Goal: Task Accomplishment & Management: Complete application form

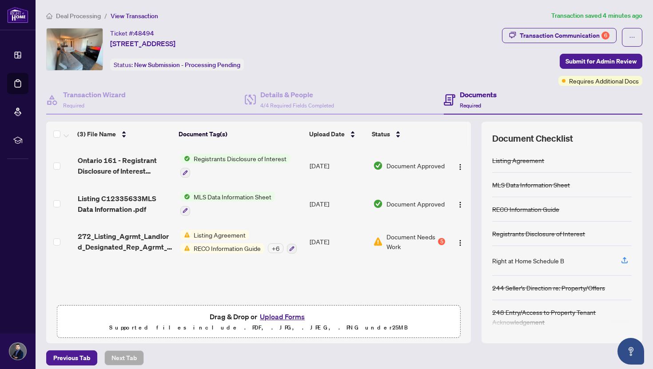
scroll to position [6, 0]
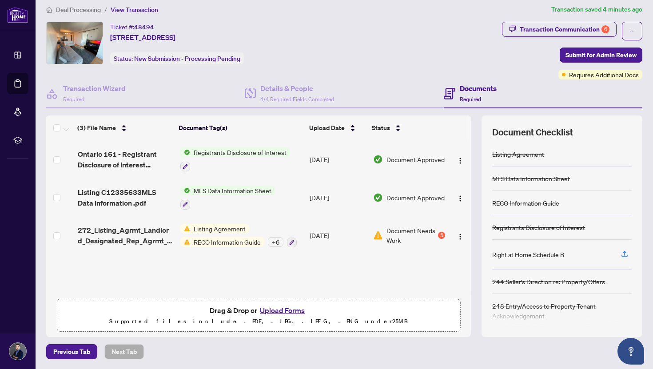
click at [272, 240] on div "+ 6" at bounding box center [276, 242] width 16 height 10
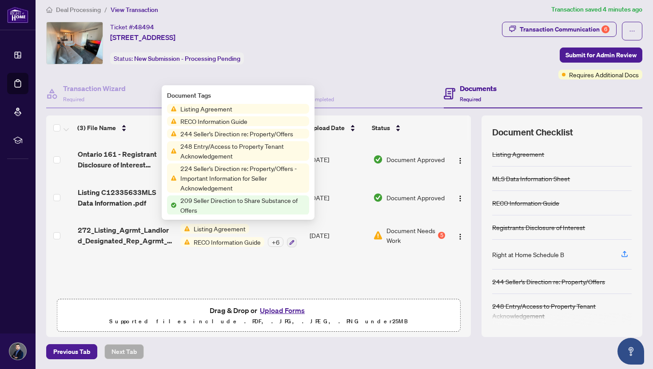
click at [272, 240] on div "+ 6" at bounding box center [276, 242] width 16 height 10
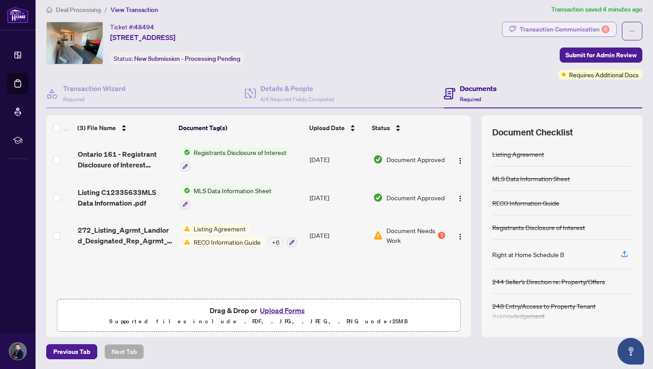
click at [588, 32] on div "Transaction Communication 6" at bounding box center [565, 29] width 90 height 14
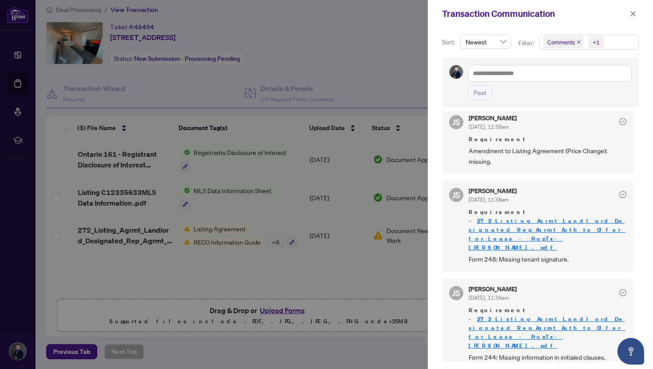
scroll to position [0, 0]
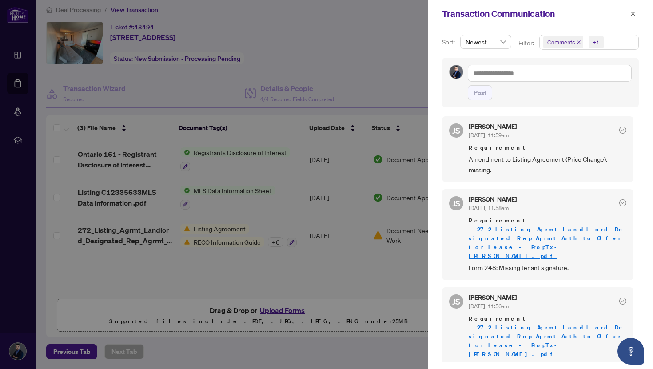
click at [353, 47] on div at bounding box center [326, 184] width 653 height 369
click at [633, 13] on icon "close" at bounding box center [633, 13] width 5 height 5
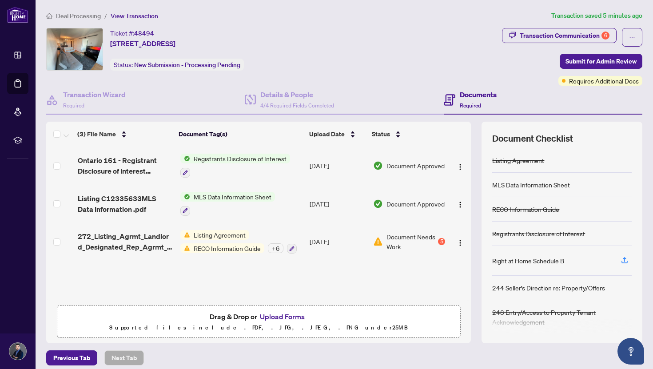
scroll to position [6, 0]
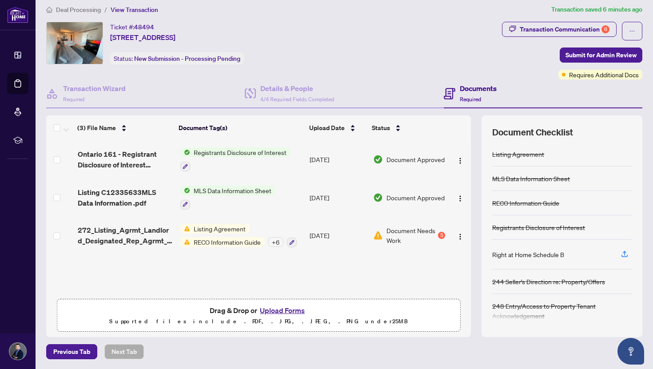
click at [89, 7] on span "Deal Processing" at bounding box center [78, 10] width 45 height 8
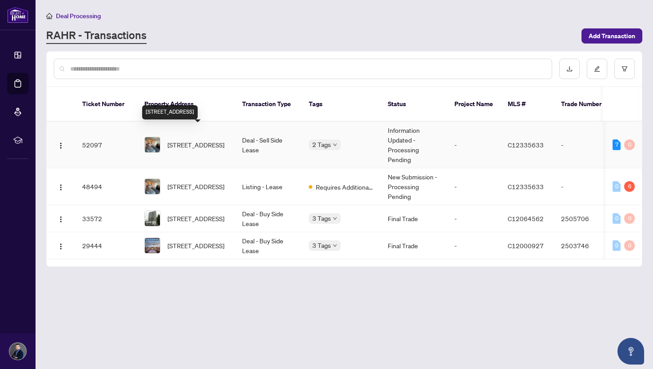
click at [213, 140] on span "[STREET_ADDRESS]" at bounding box center [196, 145] width 57 height 10
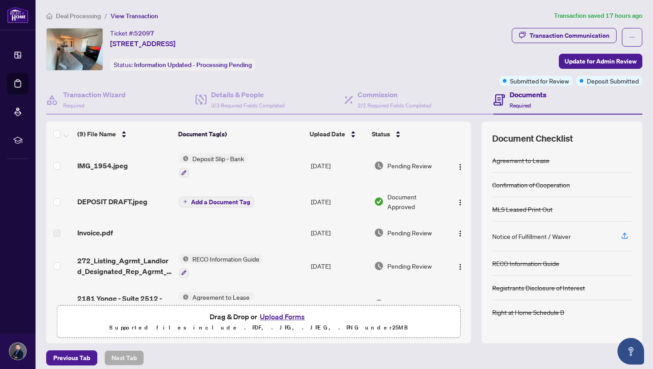
scroll to position [6, 0]
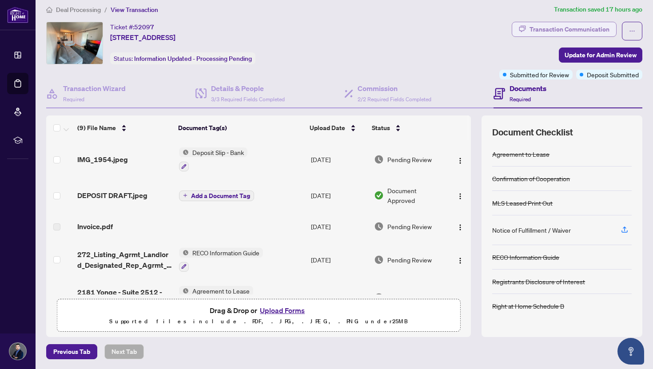
click at [592, 28] on div "Transaction Communication" at bounding box center [570, 29] width 80 height 14
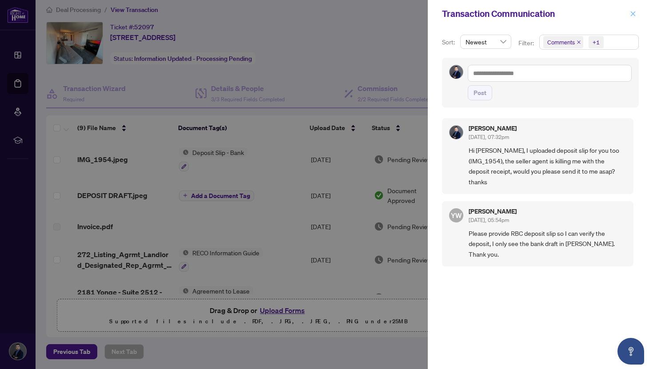
click at [631, 12] on icon "close" at bounding box center [633, 14] width 6 height 6
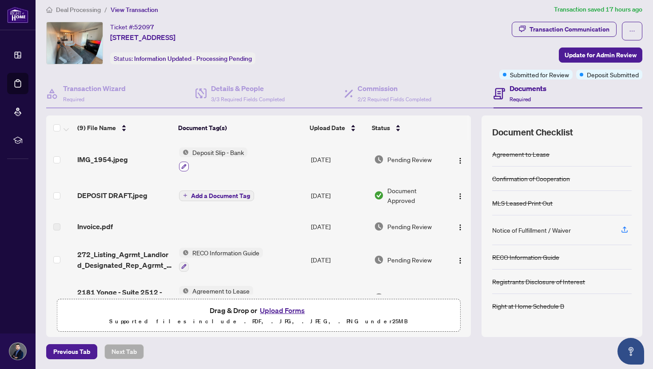
click at [183, 164] on icon "button" at bounding box center [183, 166] width 5 height 5
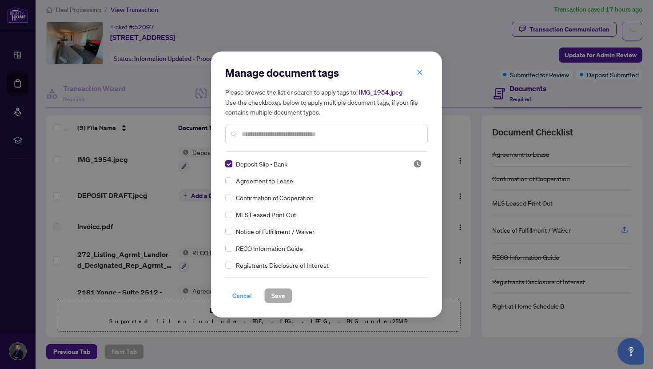
click at [246, 299] on span "Cancel" at bounding box center [242, 296] width 20 height 14
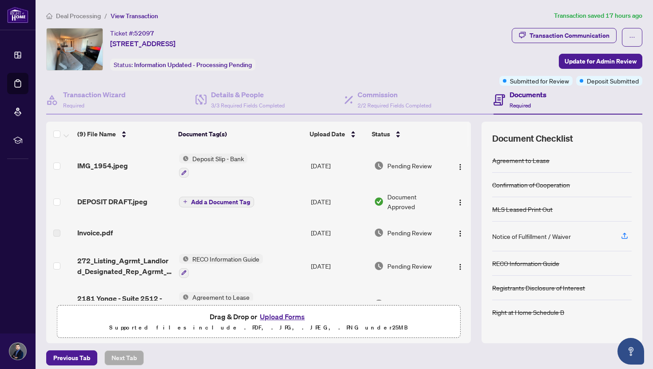
scroll to position [0, 0]
click at [291, 316] on button "Upload Forms" at bounding box center [282, 317] width 50 height 12
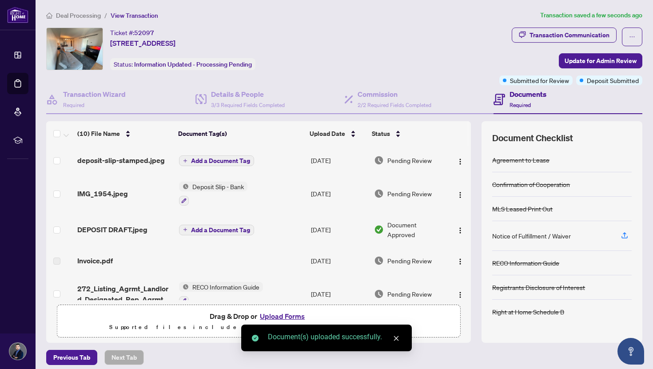
click at [214, 159] on span "Add a Document Tag" at bounding box center [220, 161] width 59 height 6
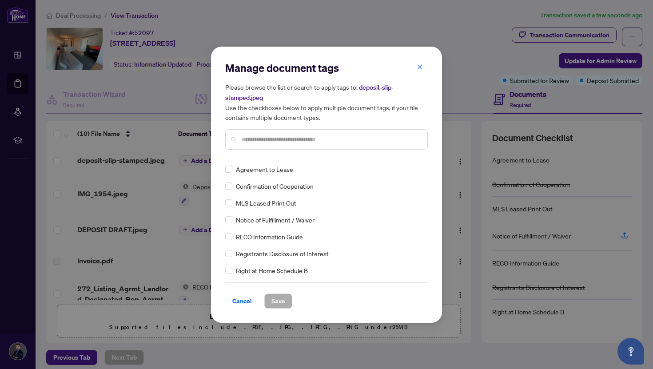
click at [283, 158] on div "Manage document tags Please browse the list or search to apply tags to: deposit…" at bounding box center [326, 185] width 203 height 248
click at [307, 142] on input "text" at bounding box center [331, 140] width 179 height 10
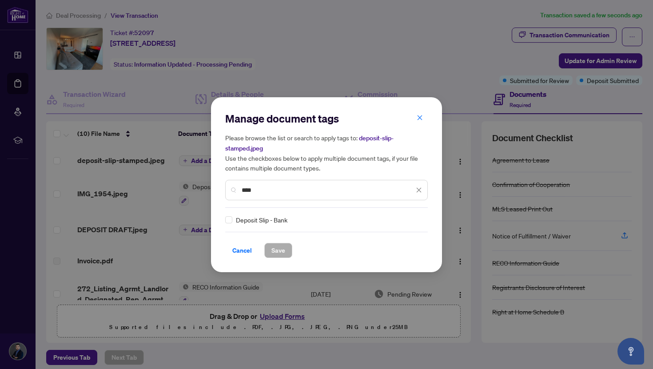
type input "****"
click at [248, 221] on span "Deposit Slip - Bank" at bounding box center [262, 220] width 52 height 10
click at [272, 248] on span "Save" at bounding box center [278, 250] width 14 height 14
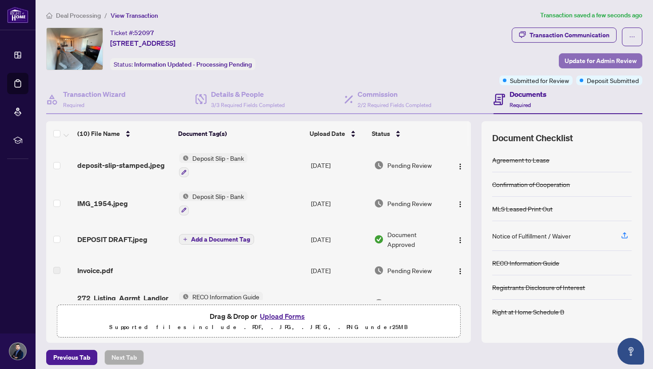
click at [608, 56] on span "Update for Admin Review" at bounding box center [601, 61] width 72 height 14
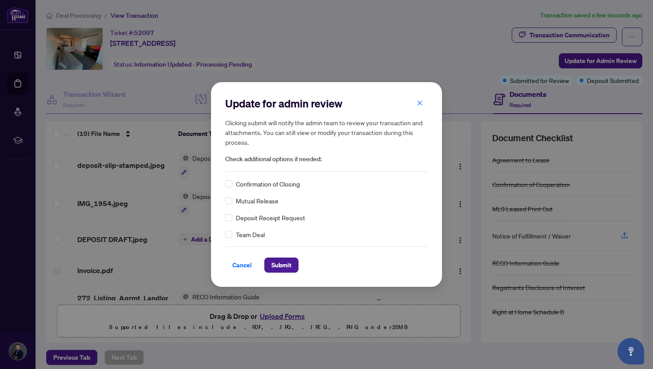
click at [267, 217] on span "Deposit Receipt Request" at bounding box center [270, 218] width 69 height 10
click at [291, 270] on span "Submit" at bounding box center [281, 265] width 20 height 14
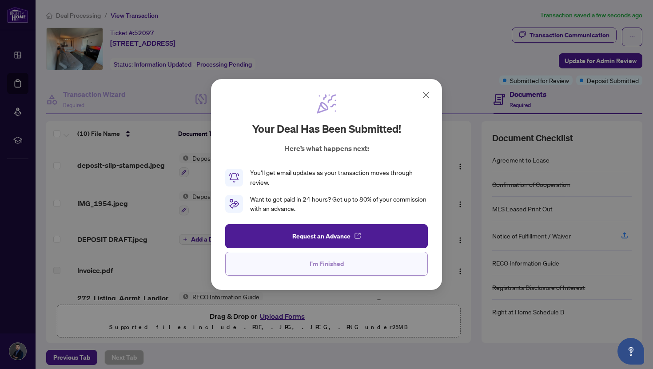
click at [329, 263] on span "I'm Finished" at bounding box center [327, 264] width 34 height 14
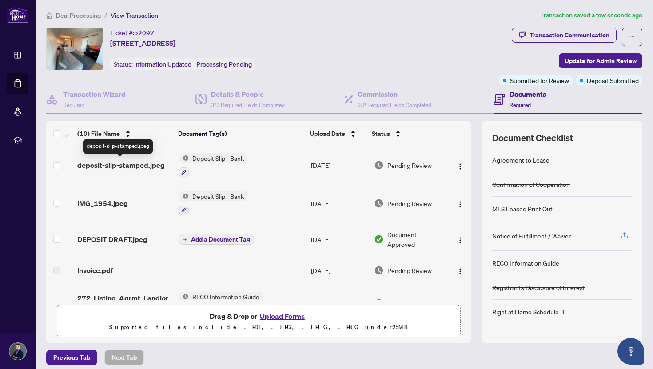
click at [129, 166] on span "deposit-slip-stamped.jpeg" at bounding box center [121, 165] width 88 height 11
